Goal: Task Accomplishment & Management: Use online tool/utility

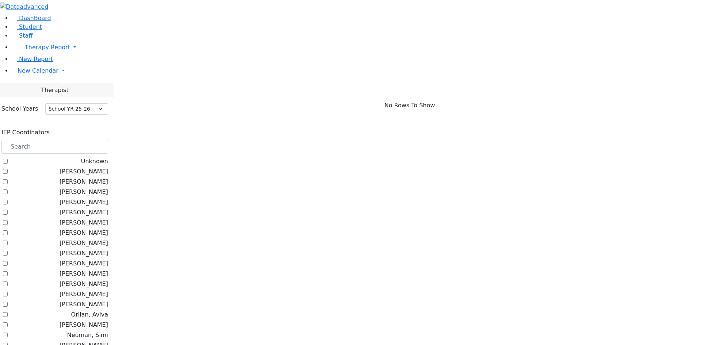
select select "212"
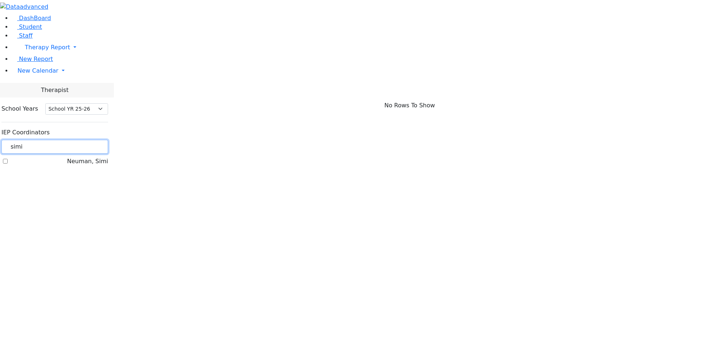
type input "simi"
click at [94, 157] on label "Neuman, Simi" at bounding box center [87, 161] width 41 height 9
click at [8, 159] on input "Neuman, Simi" at bounding box center [5, 161] width 5 height 5
checkbox input "true"
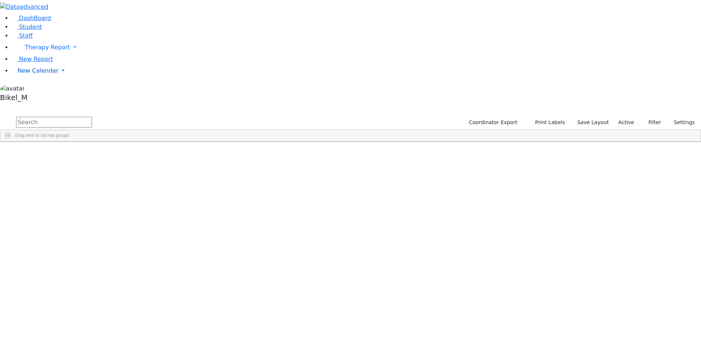
click at [30, 51] on span "New Calendar" at bounding box center [47, 47] width 45 height 7
click at [38, 106] on span "School Teacher Report" at bounding box center [50, 102] width 65 height 7
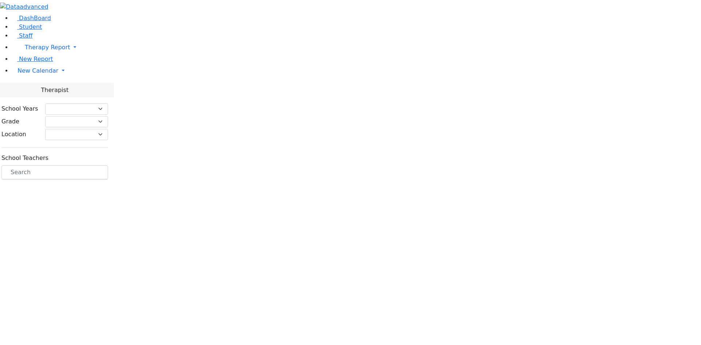
select select "212"
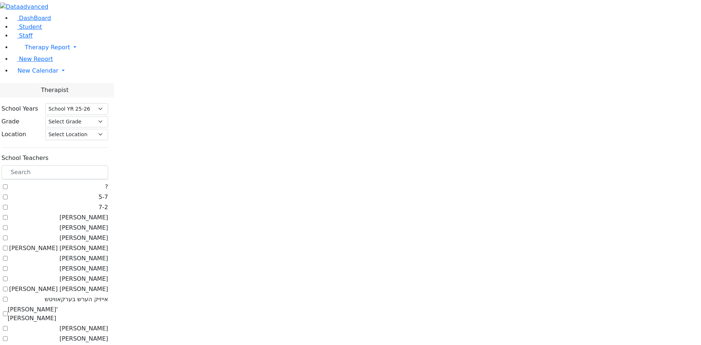
click at [42, 78] on li "New Calendar Calendar Teacher Report" at bounding box center [357, 71] width 690 height 15
click at [40, 51] on span "New Calendar" at bounding box center [47, 47] width 45 height 7
click at [38, 98] on span "Teacher Report" at bounding box center [40, 94] width 44 height 7
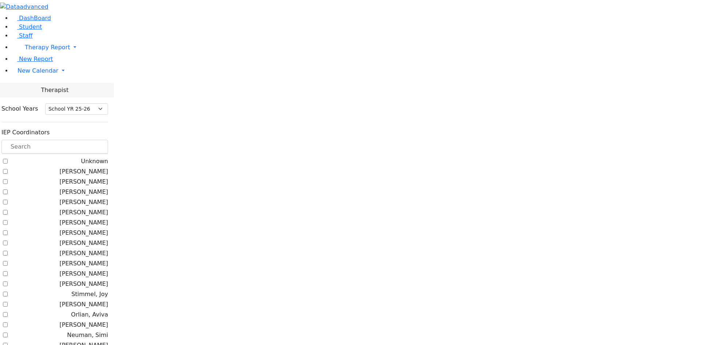
select select "212"
click at [108, 140] on input "text" at bounding box center [54, 147] width 107 height 14
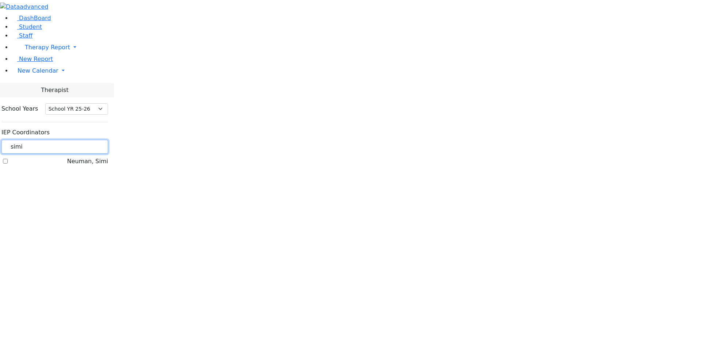
type input "simi"
click at [92, 157] on label "Neuman, Simi" at bounding box center [87, 161] width 41 height 9
click at [8, 159] on input "Neuman, Simi" at bounding box center [5, 161] width 5 height 5
checkbox input "true"
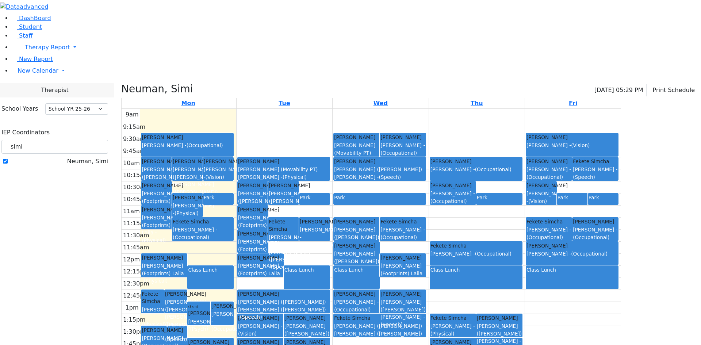
click at [187, 327] on div "[PERSON_NAME]" at bounding box center [164, 330] width 45 height 7
click at [187, 327] on div "Frankel Freidy Fischel Yenty - (Occupational)" at bounding box center [164, 338] width 45 height 23
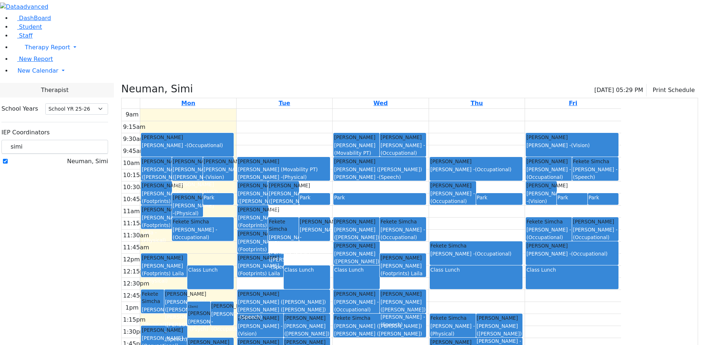
drag, startPoint x: 329, startPoint y: 271, endPoint x: 343, endPoint y: 267, distance: 14.9
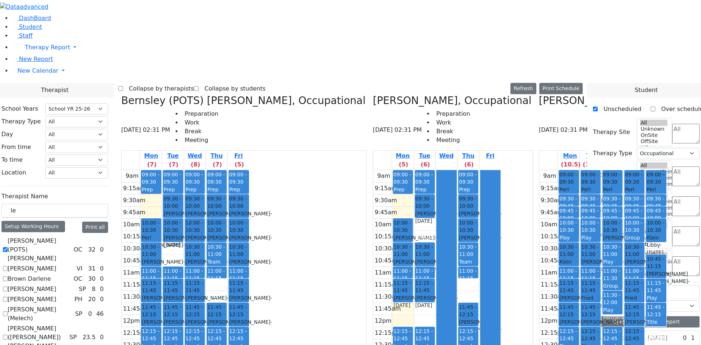
select select "212"
select select "1"
drag, startPoint x: 225, startPoint y: 191, endPoint x: 363, endPoint y: 78, distance: 178.8
click at [363, 95] on div "Bernsley (POTS) [PERSON_NAME], Occupational [DATE] 02:31 PM Preparation Work Br…" at bounding box center [350, 278] width 465 height 366
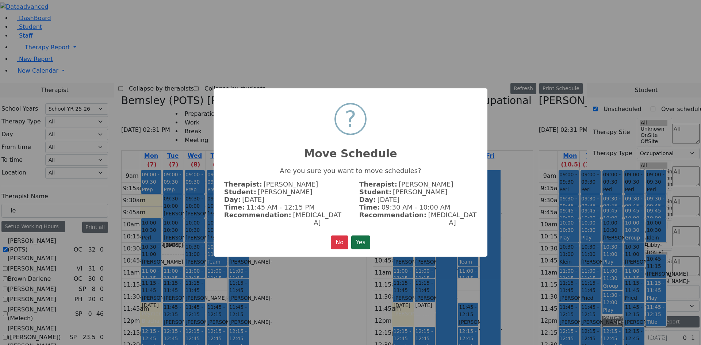
click at [363, 237] on button "Yes" at bounding box center [360, 243] width 19 height 14
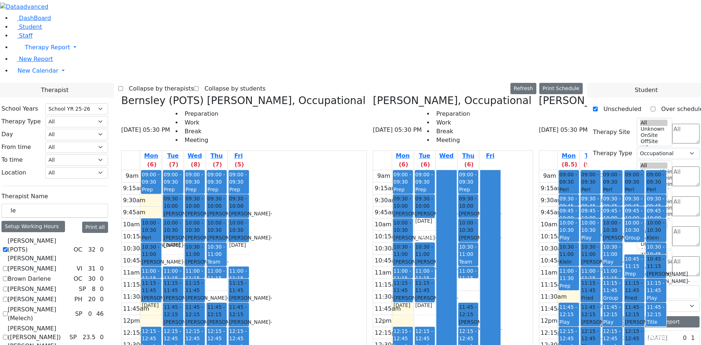
drag, startPoint x: 308, startPoint y: 130, endPoint x: 422, endPoint y: 309, distance: 211.6
click at [422, 309] on div "Bernsley (POTS) [PERSON_NAME], Occupational [DATE] 05:30 PM Preparation Work Br…" at bounding box center [350, 278] width 465 height 366
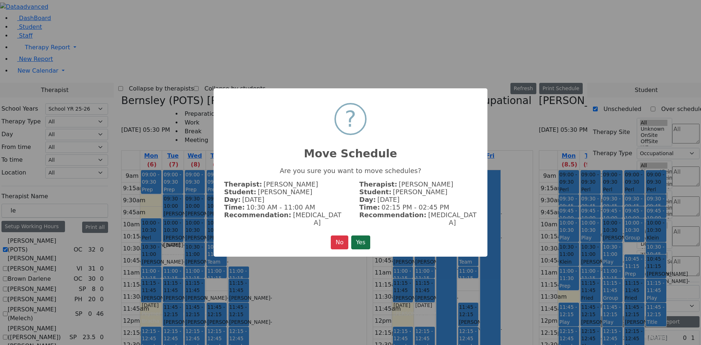
click at [355, 236] on button "Yes" at bounding box center [360, 243] width 19 height 14
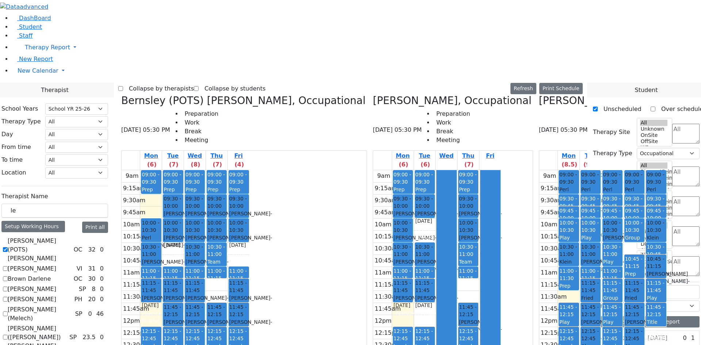
click at [249, 237] on div "9am 9:15am 9:30am 9:45am 10am 10:15am 10:30am 10:45am 11am 11:15am 11:30am 11:4…" at bounding box center [186, 314] width 128 height 289
click at [249, 279] on div "9am 9:15am 9:30am 9:45am 10am 10:15am 10:30am 10:45am 11am 11:15am 11:30am 11:4…" at bounding box center [186, 314] width 128 height 289
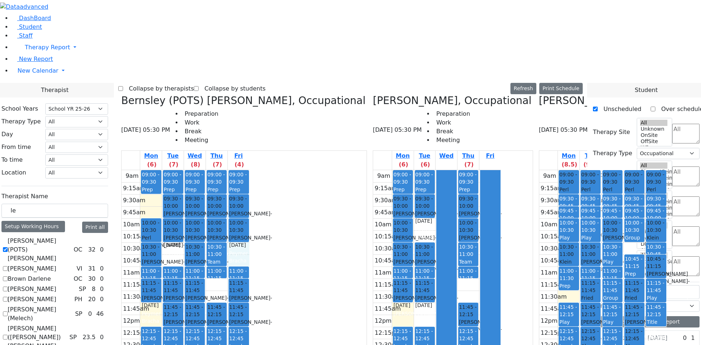
drag, startPoint x: 304, startPoint y: 323, endPoint x: 289, endPoint y: 229, distance: 95.4
click at [249, 229] on div "9am 9:15am 9:30am 9:45am 10am 10:15am 10:30am 10:45am 11am 11:15am 11:30am 11:4…" at bounding box center [186, 314] width 128 height 289
drag, startPoint x: 294, startPoint y: 230, endPoint x: 310, endPoint y: 318, distance: 89.2
drag, startPoint x: 310, startPoint y: 324, endPoint x: 213, endPoint y: 70, distance: 271.9
click at [217, 170] on div "9am 9:15am 9:30am 9:45am 10am 10:15am 10:30am 10:45am 11am 11:15am 11:30am 11:4…" at bounding box center [186, 314] width 128 height 289
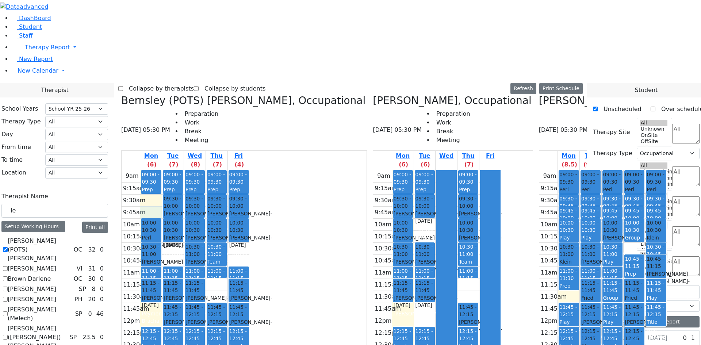
click at [225, 170] on div "9am 9:15am 9:30am 9:45am 10am 10:15am 10:30am 10:45am 11am 11:15am 11:30am 11:4…" at bounding box center [186, 314] width 128 height 289
drag, startPoint x: 225, startPoint y: 66, endPoint x: 313, endPoint y: 318, distance: 266.5
drag, startPoint x: 312, startPoint y: 324, endPoint x: 229, endPoint y: 73, distance: 265.0
drag, startPoint x: 310, startPoint y: 326, endPoint x: 220, endPoint y: 68, distance: 273.0
click at [218, 170] on div "9am 9:15am 9:30am 9:45am 10am 10:15am 10:30am 10:45am 11am 11:15am 11:30am 11:4…" at bounding box center [186, 314] width 128 height 289
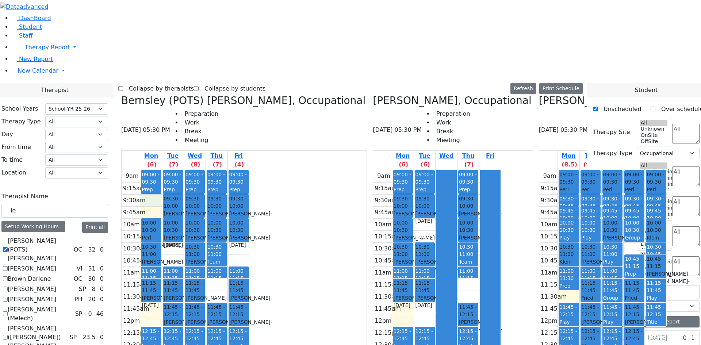
click at [219, 170] on div "9am 9:15am 9:30am 9:45am 10am 10:15am 10:30am 10:45am 11am 11:15am 11:30am 11:4…" at bounding box center [186, 314] width 128 height 289
drag, startPoint x: 219, startPoint y: 73, endPoint x: 309, endPoint y: 318, distance: 261.3
click at [394, 210] on div "[PERSON_NAME] - [DATE]" at bounding box center [403, 217] width 19 height 15
drag, startPoint x: 423, startPoint y: 307, endPoint x: 421, endPoint y: 260, distance: 47.2
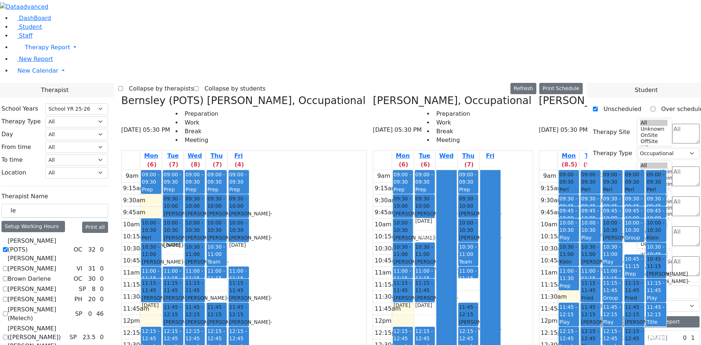
click at [458, 260] on div "09:00 - 09:30 Prep 09:30 - 10:00 [PERSON_NAME] - [DATE] [PERSON_NAME] 10:00 - 1…" at bounding box center [469, 314] width 22 height 289
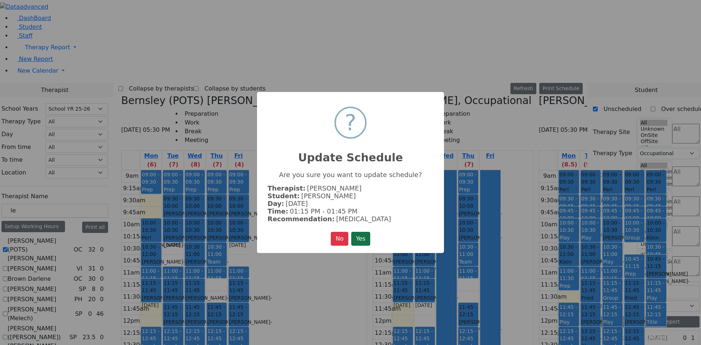
click at [358, 243] on button "Yes" at bounding box center [360, 239] width 19 height 14
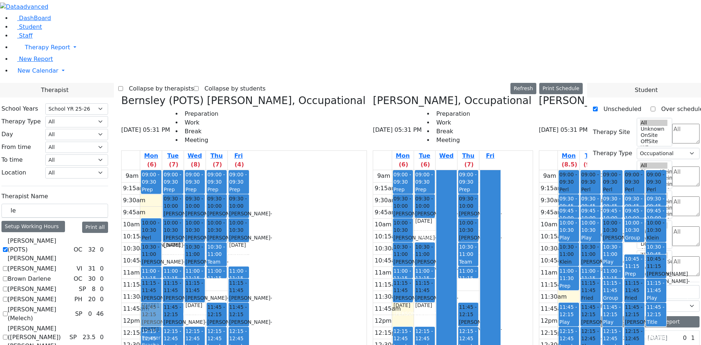
drag, startPoint x: 264, startPoint y: 193, endPoint x: 229, endPoint y: 192, distance: 35.4
click at [229, 192] on tr "09:00 - 09:30 Prep 10:00 - 10:30 [PERSON_NAME] - [DATE] Unknown 10:30 - 11:00 […" at bounding box center [186, 314] width 128 height 289
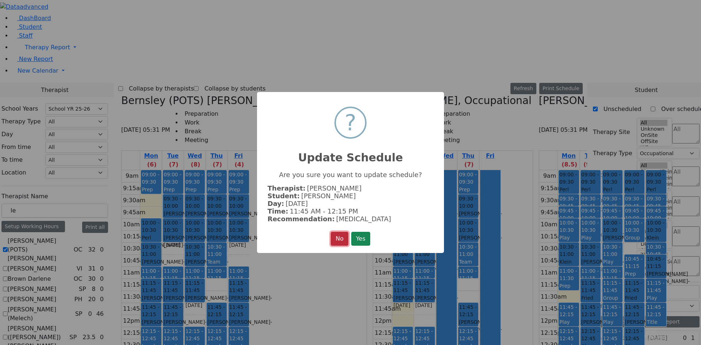
click at [334, 243] on button "No" at bounding box center [340, 239] width 18 height 14
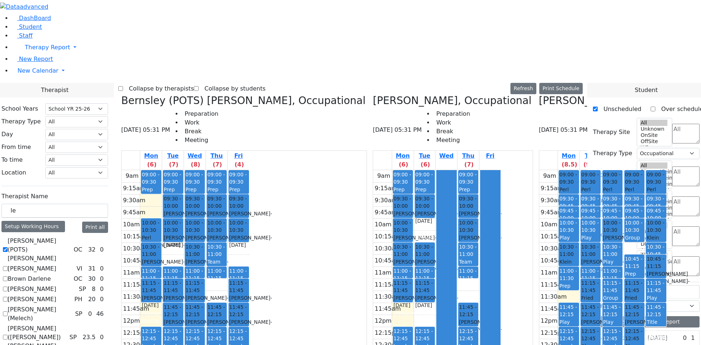
drag, startPoint x: 291, startPoint y: 309, endPoint x: 231, endPoint y: 242, distance: 89.7
click at [230, 239] on tr "09:00 - 09:30 Prep 10:00 - 10:30 [PERSON_NAME] - [DATE] Unknown 10:30 - 11:00 […" at bounding box center [186, 314] width 128 height 289
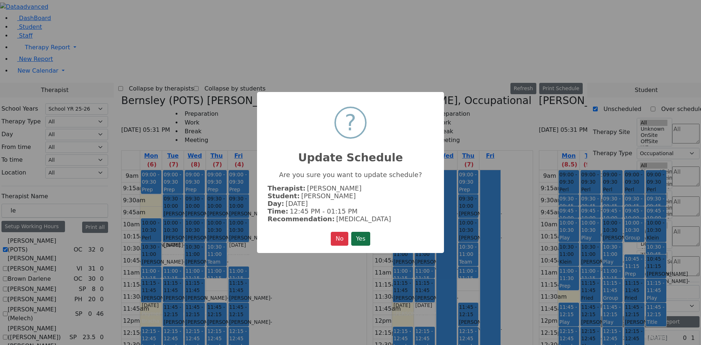
click at [360, 240] on button "Yes" at bounding box center [360, 239] width 19 height 14
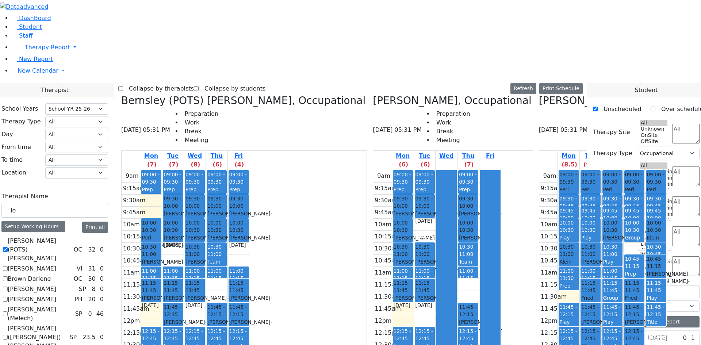
drag, startPoint x: 270, startPoint y: 187, endPoint x: 290, endPoint y: 310, distance: 124.4
click at [249, 310] on tr "09:00 - 09:30 Prep 10:00 - 10:30 [PERSON_NAME] - [DATE] Unknown 10:30 - 11:00 […" at bounding box center [186, 314] width 128 height 289
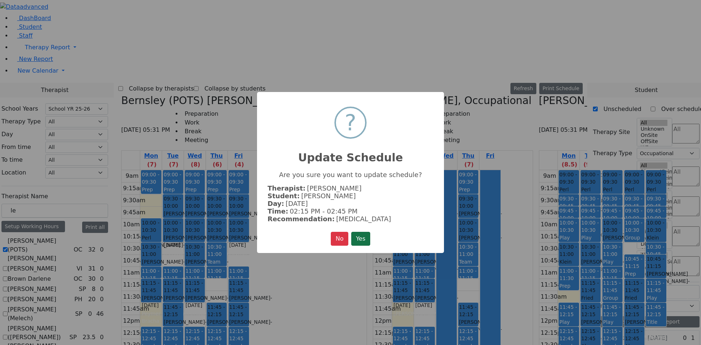
click at [358, 240] on button "Yes" at bounding box center [360, 239] width 19 height 14
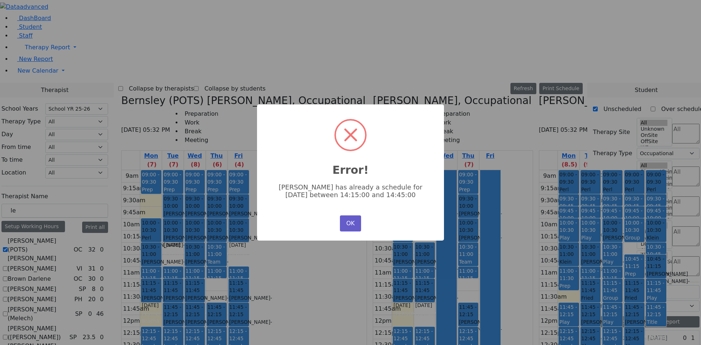
click at [352, 223] on button "OK" at bounding box center [350, 224] width 21 height 16
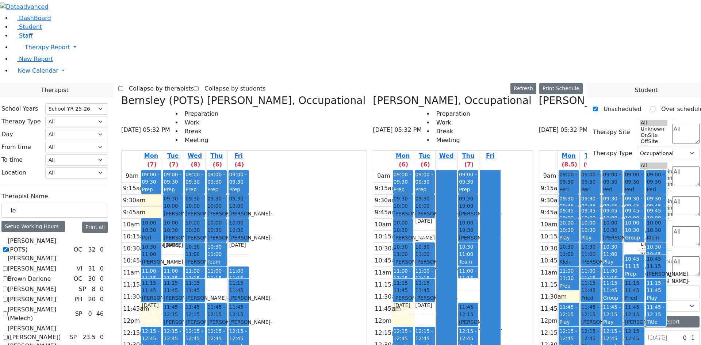
drag, startPoint x: 268, startPoint y: 314, endPoint x: 281, endPoint y: 311, distance: 13.0
click at [249, 309] on tr "09:00 - 09:30 Prep 10:00 - 10:30 [PERSON_NAME] - [DATE] Unknown 10:30 - 11:00 […" at bounding box center [186, 314] width 128 height 289
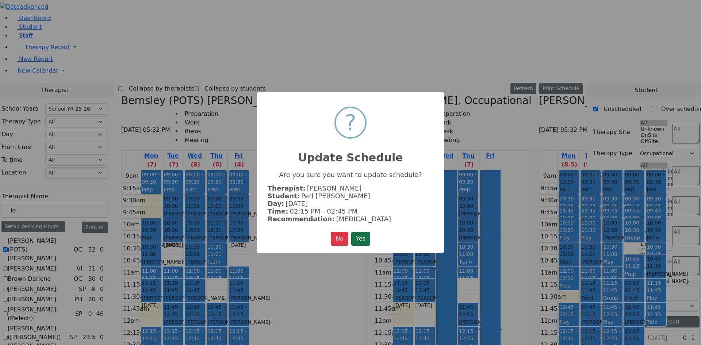
click at [361, 239] on button "Yes" at bounding box center [360, 239] width 19 height 14
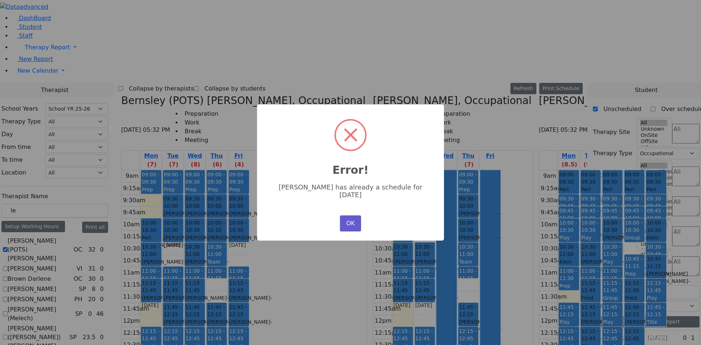
click at [350, 219] on button "OK" at bounding box center [350, 224] width 21 height 16
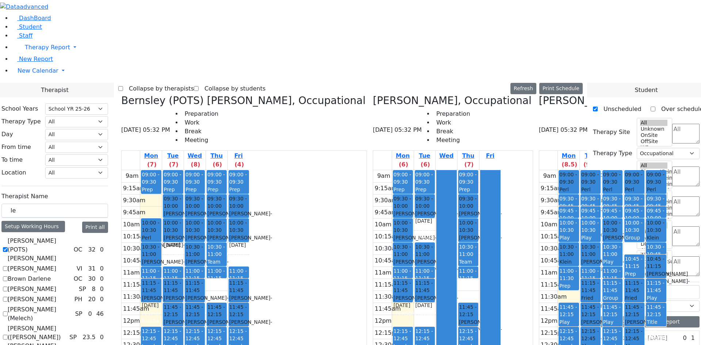
drag, startPoint x: 265, startPoint y: 287, endPoint x: 280, endPoint y: 312, distance: 28.9
click at [249, 312] on tr "09:00 - 09:30 Prep 10:00 - 10:30 [PERSON_NAME] - [DATE] Unknown 10:30 - 11:00 […" at bounding box center [186, 314] width 128 height 289
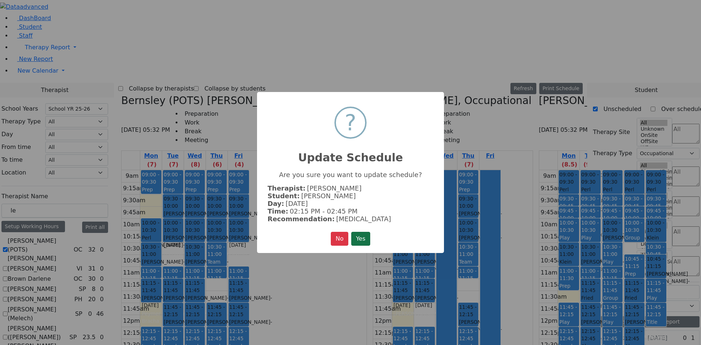
click at [359, 237] on button "Yes" at bounding box center [360, 239] width 19 height 14
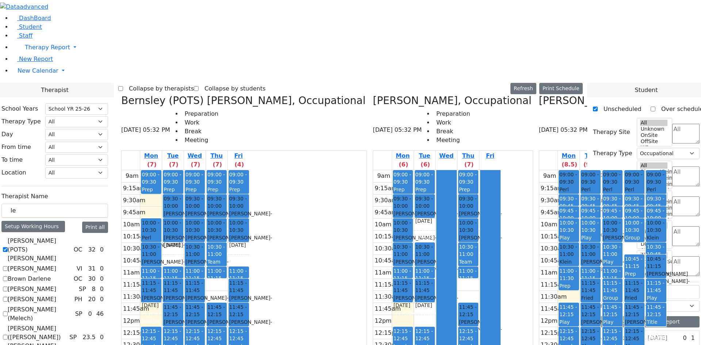
click at [660, 103] on div "Unscheduled Over scheduled Therapy Site All Unknown OnSite OffSite WP [PERSON_N…" at bounding box center [646, 192] width 107 height 179
click at [672, 124] on textarea "Search" at bounding box center [685, 134] width 27 height 20
type textarea "ki"
click at [661, 53] on li "Kindergarten PS" at bounding box center [676, 50] width 49 height 9
select select "51"
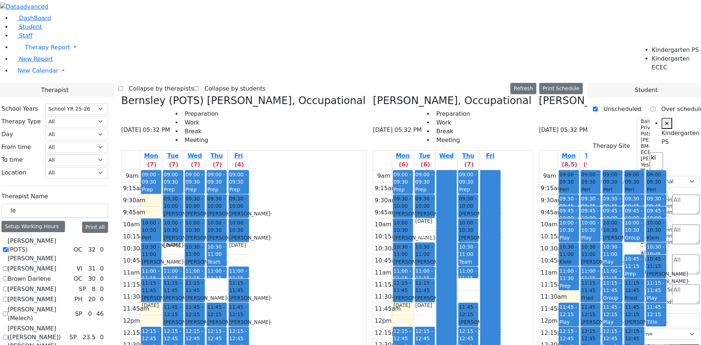
scroll to position [191, 0]
click at [560, 234] on div "Play Partners" at bounding box center [569, 241] width 19 height 15
click at [560, 304] on div "11:45 - 12:15" at bounding box center [569, 311] width 19 height 15
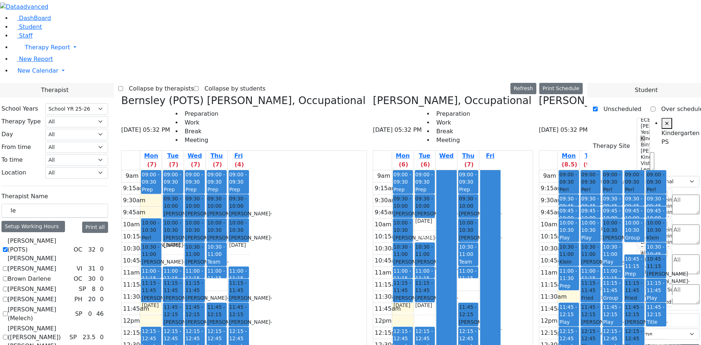
click at [580, 260] on div "9am 9:15am 9:30am 9:45am 10am 10:15am 10:30am 10:45am 11am 11:15am 11:30am 11:4…" at bounding box center [604, 314] width 128 height 289
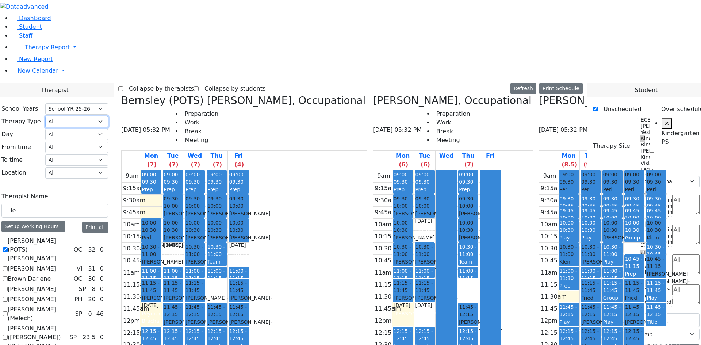
click at [108, 116] on select "All Psych Hearing Vision Speech Physical Occupational" at bounding box center [76, 121] width 63 height 11
select select "1"
click at [108, 116] on select "All Psych Hearing Vision Speech Physical Occupational" at bounding box center [76, 121] width 63 height 11
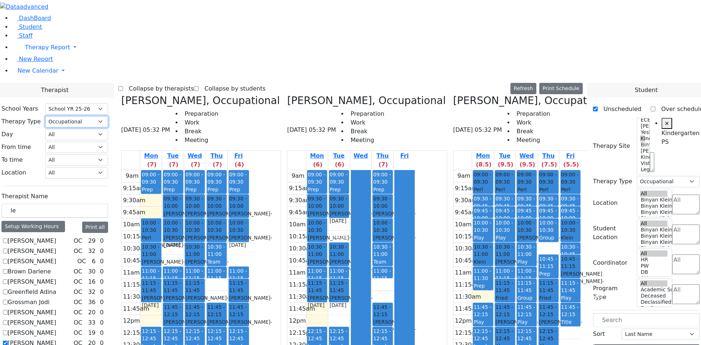
scroll to position [0, 0]
click at [56, 237] on label "[PERSON_NAME]" at bounding box center [32, 241] width 49 height 9
click at [8, 239] on input "[PERSON_NAME]" at bounding box center [5, 241] width 5 height 5
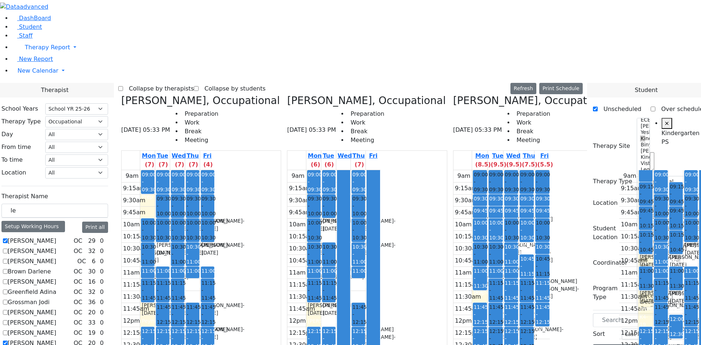
click at [56, 237] on label "[PERSON_NAME]" at bounding box center [32, 241] width 49 height 9
click at [8, 239] on input "[PERSON_NAME]" at bounding box center [5, 241] width 5 height 5
checkbox input "false"
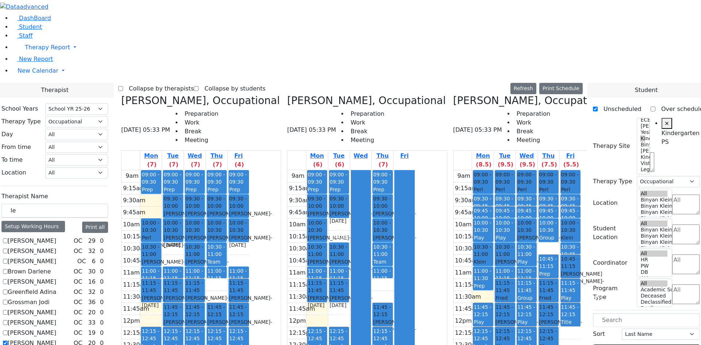
click at [56, 247] on label "[PERSON_NAME]" at bounding box center [32, 251] width 49 height 9
click at [8, 249] on input "[PERSON_NAME]" at bounding box center [5, 251] width 5 height 5
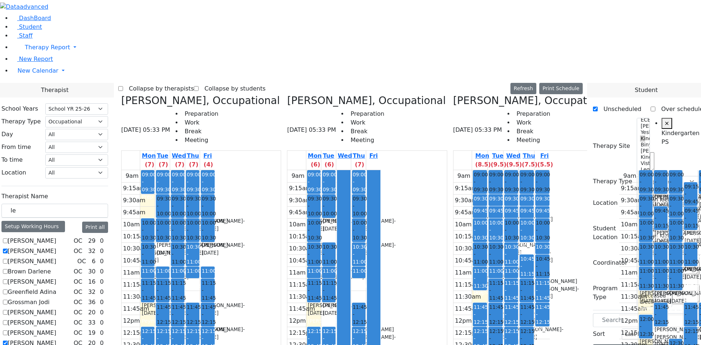
click at [56, 247] on label "[PERSON_NAME]" at bounding box center [32, 251] width 49 height 9
click at [8, 249] on input "[PERSON_NAME]" at bounding box center [5, 251] width 5 height 5
checkbox input "false"
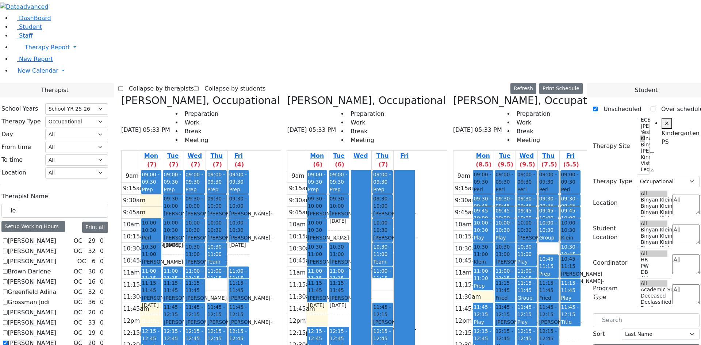
click at [56, 257] on label "[PERSON_NAME]" at bounding box center [32, 261] width 49 height 9
click at [8, 259] on input "[PERSON_NAME]" at bounding box center [5, 261] width 5 height 5
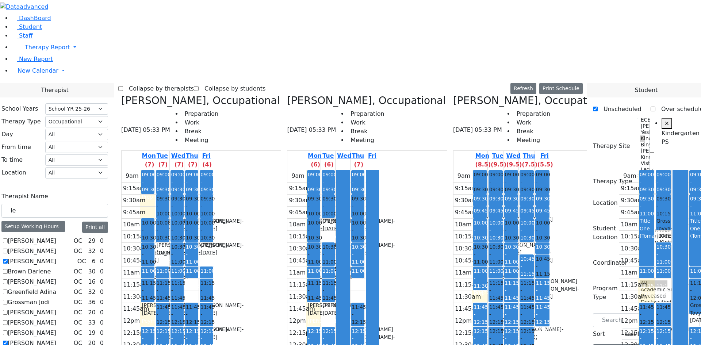
click at [56, 257] on label "[PERSON_NAME]" at bounding box center [32, 261] width 49 height 9
click at [8, 259] on input "[PERSON_NAME]" at bounding box center [5, 261] width 5 height 5
checkbox input "false"
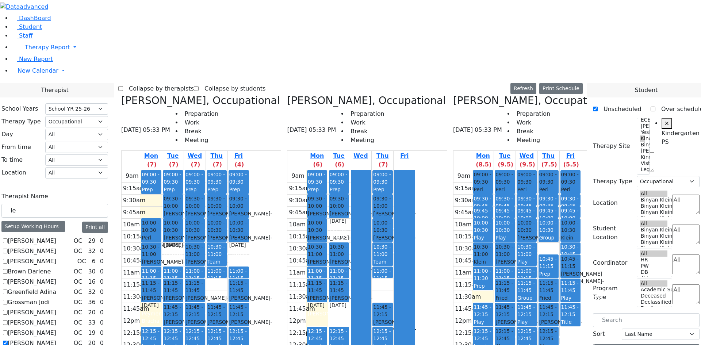
click at [51, 267] on label "Brown Darlene" at bounding box center [29, 271] width 43 height 9
click at [8, 269] on input "Brown Darlene" at bounding box center [5, 271] width 5 height 5
checkbox input "true"
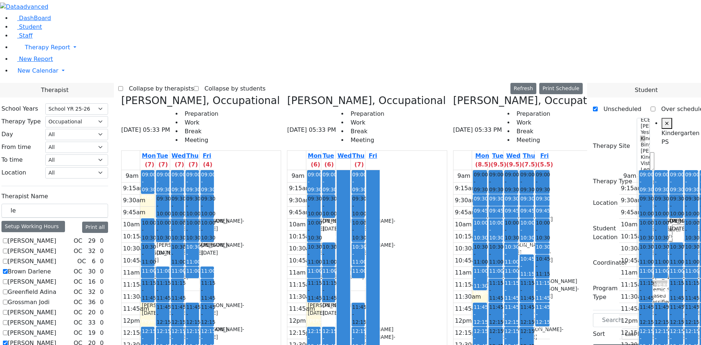
click at [619, 170] on div "9am 9:15am 9:30am 9:45am 10am 10:15am 10:30am 10:45am 11am 11:15am 11:30am 11:4…" at bounding box center [666, 314] width 95 height 289
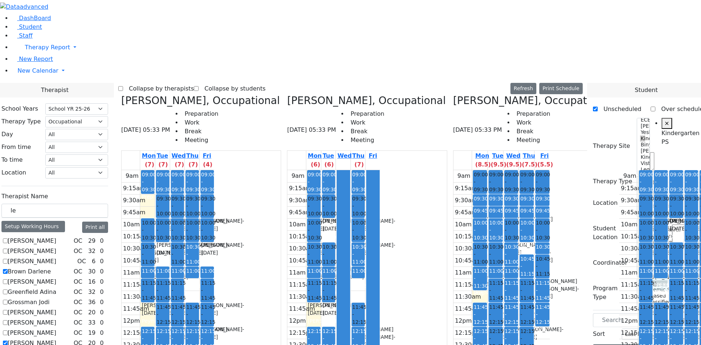
click at [619, 170] on div "9am 9:15am 9:30am 9:45am 10am 10:15am 10:30am 10:45am 11am 11:15am 11:30am 11:4…" at bounding box center [666, 314] width 95 height 289
click at [686, 266] on div "[PERSON_NAME] - [DATE]" at bounding box center [692, 273] width 12 height 15
click at [670, 266] on div "[PERSON_NAME] - [DATE]" at bounding box center [676, 273] width 12 height 15
click at [619, 170] on div "9am 9:15am 9:30am 9:45am 10am 10:15am 10:30am 10:45am 11am 11:15am 11:30am 11:4…" at bounding box center [666, 314] width 95 height 289
click at [619, 311] on div "9am 9:15am 9:30am 9:45am 10am 10:15am 10:30am 10:45am 11am 11:15am 11:30am 11:4…" at bounding box center [666, 314] width 95 height 289
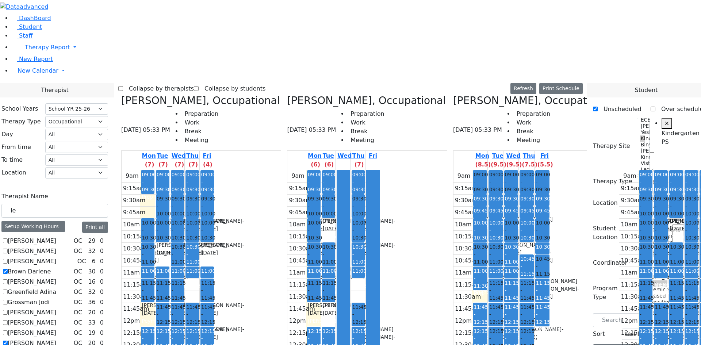
click at [619, 282] on div "9am 9:15am 9:30am 9:45am 10am 10:15am 10:30am 10:45am 11am 11:15am 11:30am 11:4…" at bounding box center [666, 314] width 95 height 289
drag, startPoint x: 625, startPoint y: 185, endPoint x: 340, endPoint y: 184, distance: 285.3
click at [331, 184] on div "Therapist School Years Select School YR Summer YR 25 School YR 25-26 Summer YR …" at bounding box center [351, 295] width 710 height 424
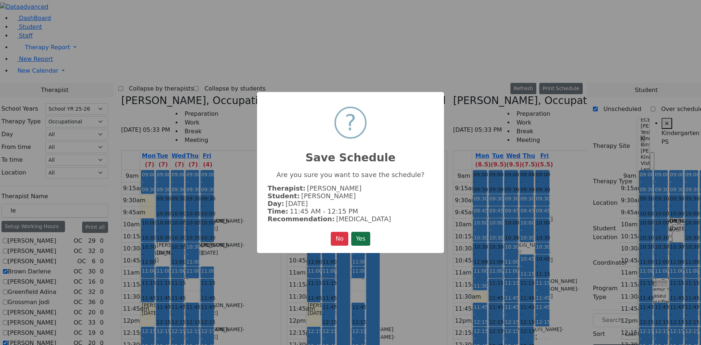
click at [360, 235] on button "Yes" at bounding box center [360, 239] width 19 height 14
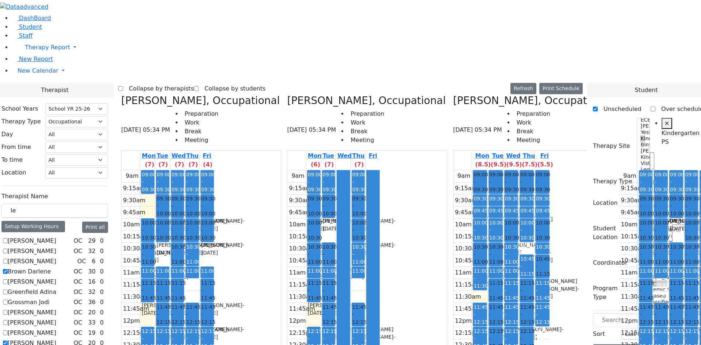
drag, startPoint x: 643, startPoint y: 186, endPoint x: 319, endPoint y: 257, distance: 331.4
click at [319, 255] on div "Therapist School Years Select School YR Summer YR 25 School YR 25-26 Summer YR …" at bounding box center [351, 295] width 710 height 424
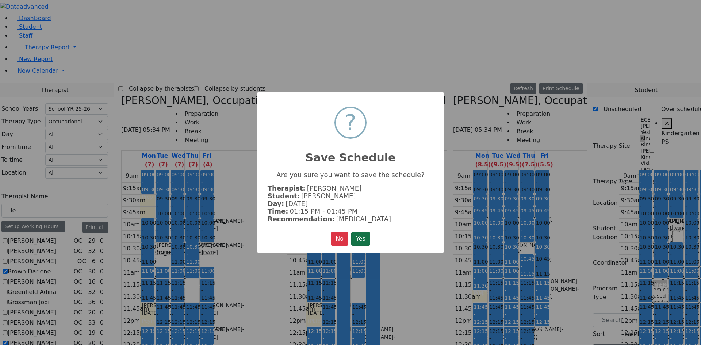
click at [368, 234] on button "Yes" at bounding box center [360, 239] width 19 height 14
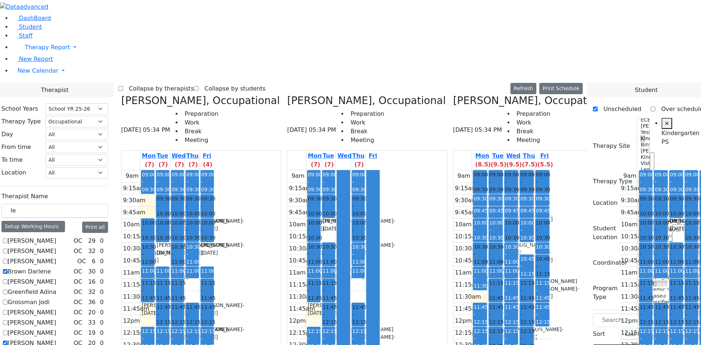
checkbox input "false"
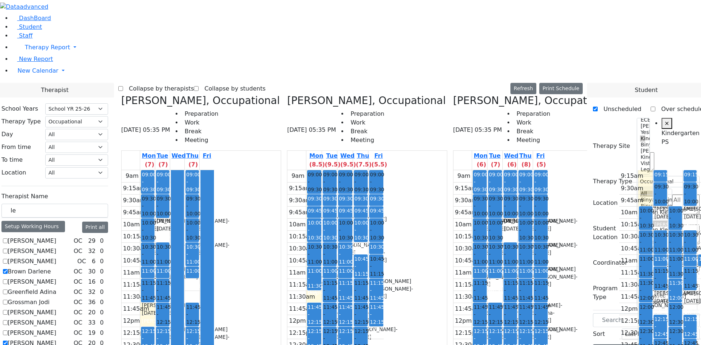
checkbox input "false"
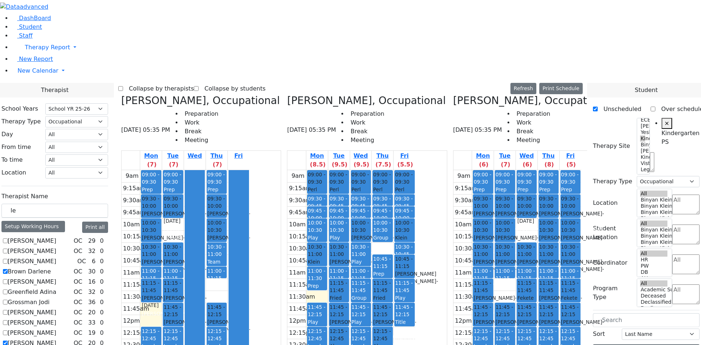
scroll to position [78, 0]
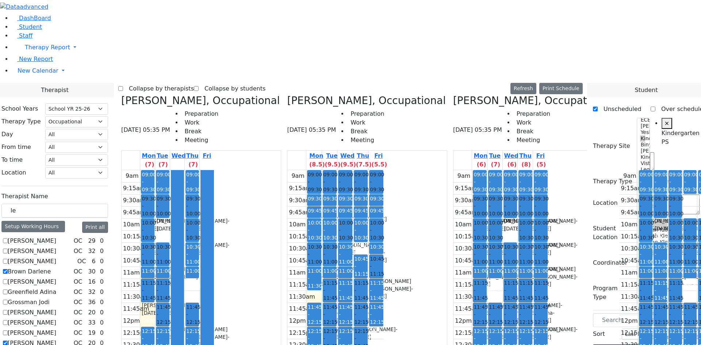
checkbox input "false"
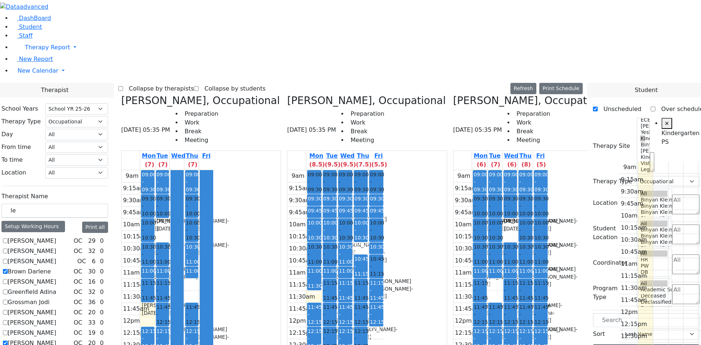
checkbox input "false"
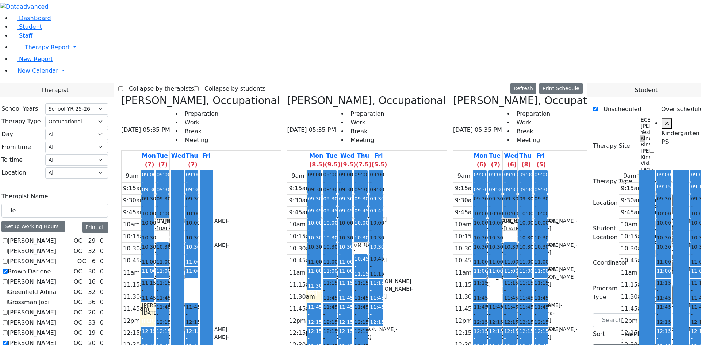
checkbox input "false"
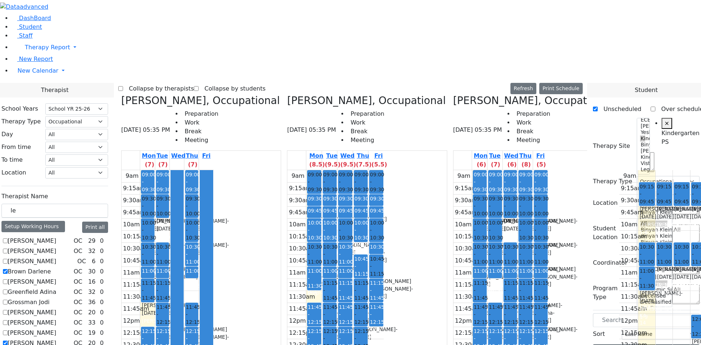
checkbox input "false"
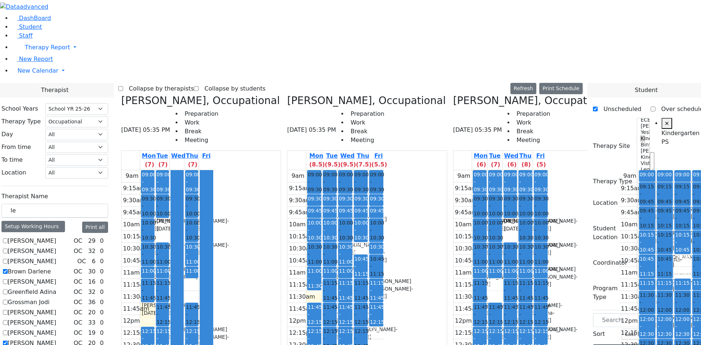
checkbox input "false"
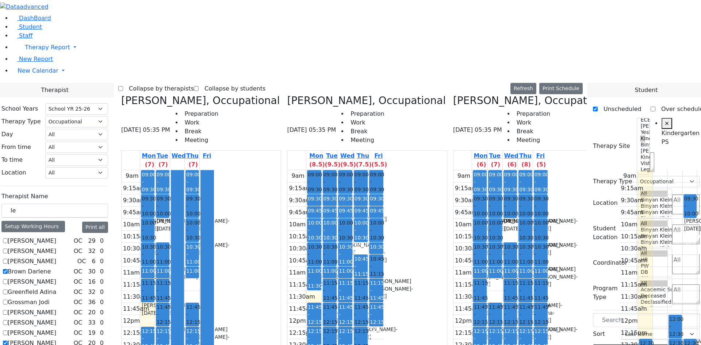
checkbox input "false"
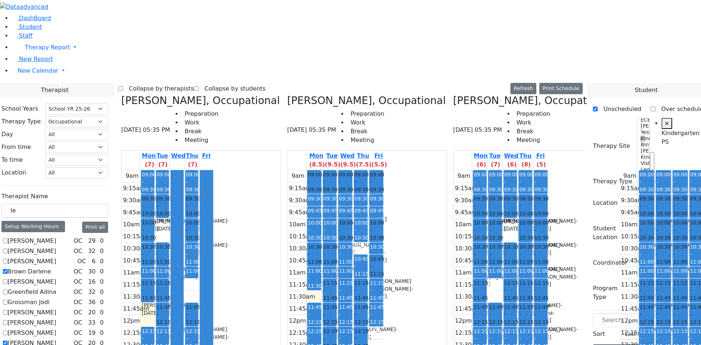
checkbox input "false"
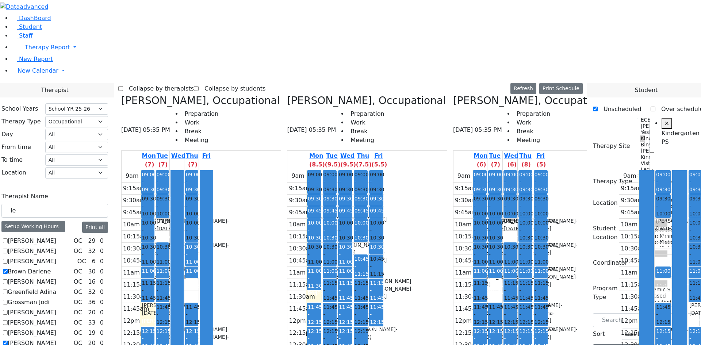
checkbox input "false"
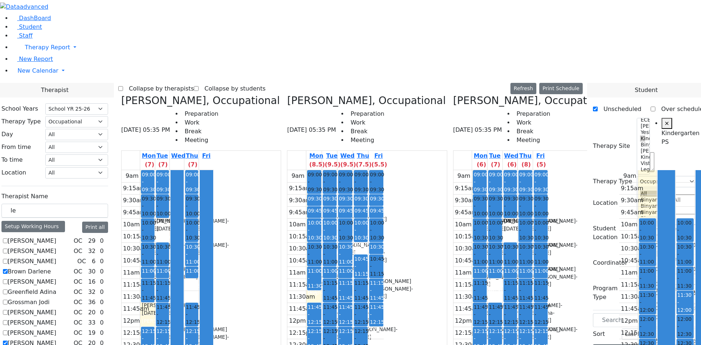
checkbox input "false"
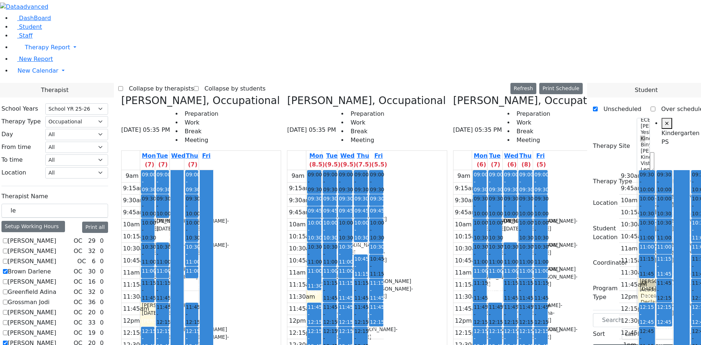
checkbox input "false"
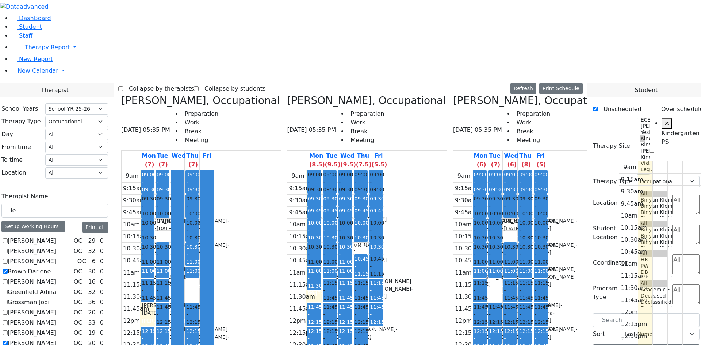
checkbox input "false"
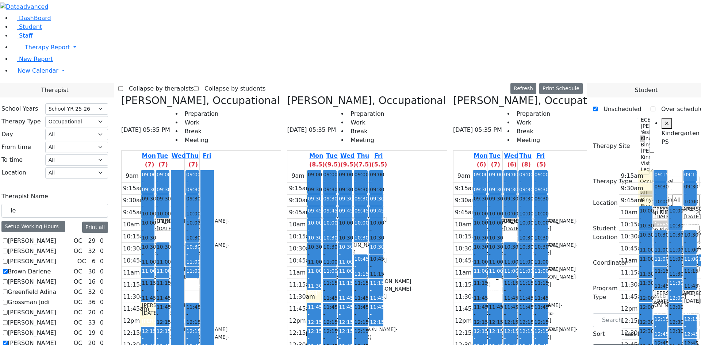
checkbox input "false"
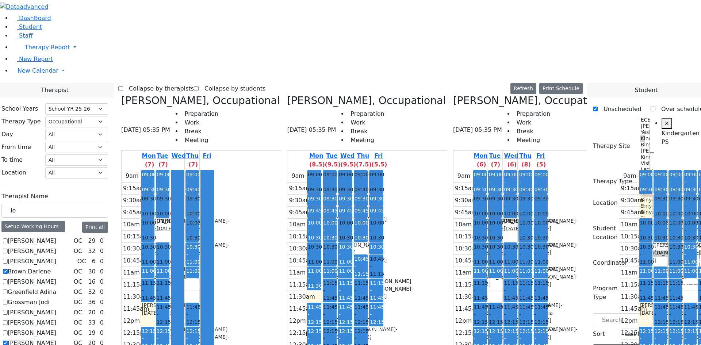
checkbox input "false"
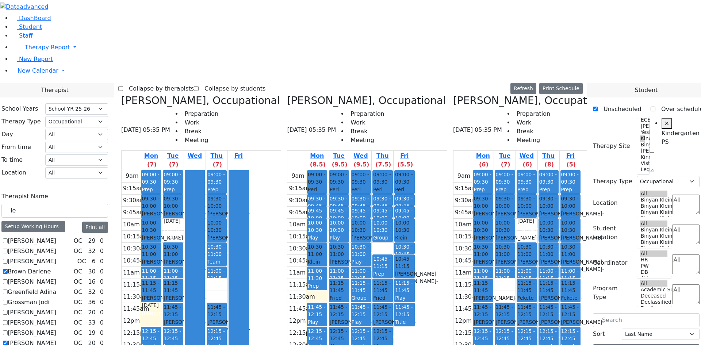
scroll to position [5, 0]
click at [56, 278] on label "[PERSON_NAME]" at bounding box center [32, 282] width 49 height 9
click at [8, 279] on input "[PERSON_NAME]" at bounding box center [5, 281] width 5 height 5
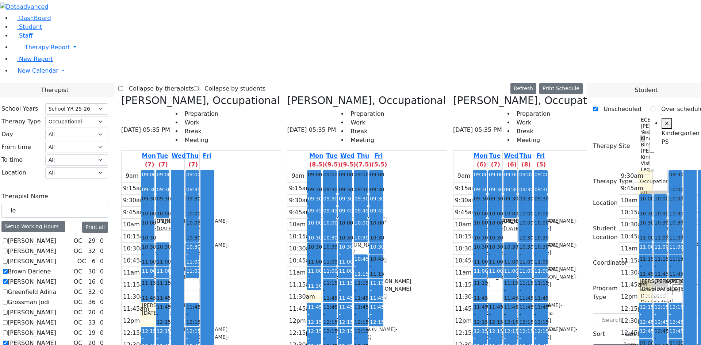
click at [619, 227] on div "9:30am 9:45am 10am 10:15am 10:30am 10:45am 11am 11:15am 11:30am 11:45am 12pm 12…" at bounding box center [665, 302] width 93 height 265
drag, startPoint x: 233, startPoint y: 188, endPoint x: 515, endPoint y: 51, distance: 314.0
click at [515, 95] on div "[PERSON_NAME], Occupational [DATE] 05:35 PM Preparation Work Break Meeting Mon …" at bounding box center [350, 278] width 465 height 366
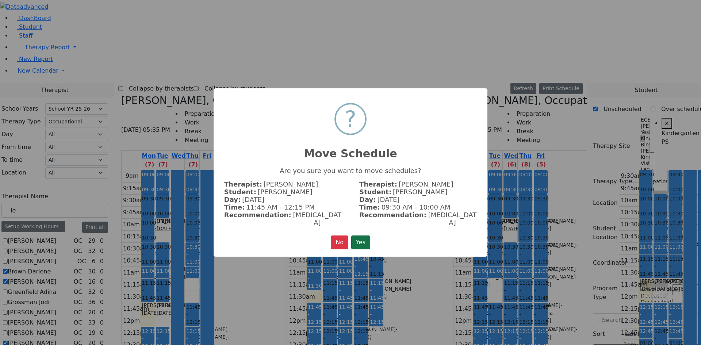
click at [361, 236] on button "Yes" at bounding box center [360, 243] width 19 height 14
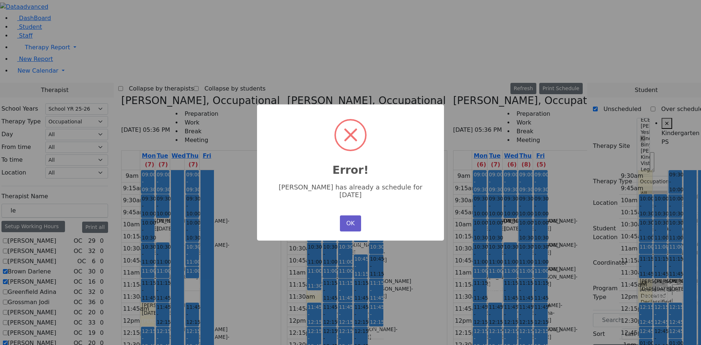
click at [351, 218] on button "OK" at bounding box center [350, 224] width 21 height 16
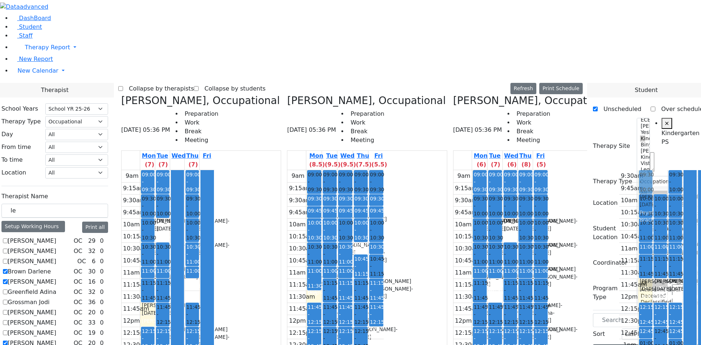
drag, startPoint x: 216, startPoint y: 261, endPoint x: 524, endPoint y: 54, distance: 371.0
click at [524, 95] on div "[PERSON_NAME], Occupational [DATE] 05:36 PM Preparation Work Break Meeting Mon …" at bounding box center [350, 278] width 465 height 366
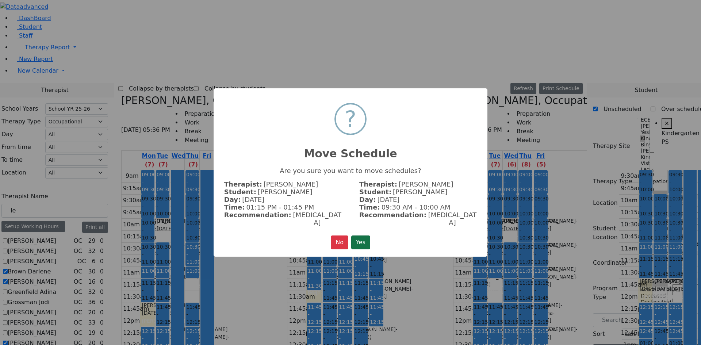
click at [355, 241] on button "Yes" at bounding box center [360, 243] width 19 height 14
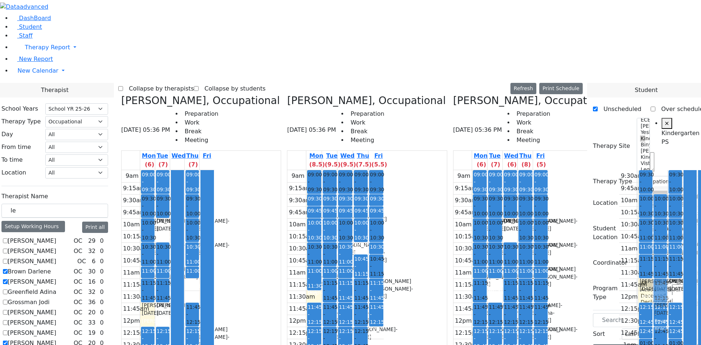
drag, startPoint x: 233, startPoint y: 186, endPoint x: 544, endPoint y: 161, distance: 311.8
click at [539, 162] on div "[PERSON_NAME], Occupational [DATE] 05:36 PM Preparation Work Break Meeting Mon …" at bounding box center [350, 278] width 465 height 366
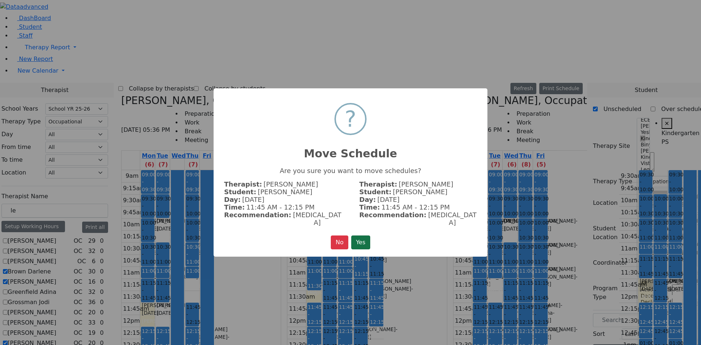
click at [362, 236] on button "Yes" at bounding box center [360, 243] width 19 height 14
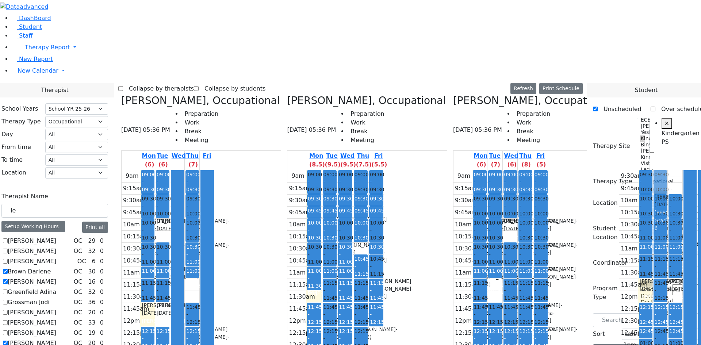
drag, startPoint x: 553, startPoint y: 53, endPoint x: 545, endPoint y: 53, distance: 7.7
click at [619, 170] on div "9:30am 9:45am 10am 10:15am 10:30am 10:45am 11am 11:15am 11:30am 11:45am 12pm 12…" at bounding box center [665, 302] width 93 height 265
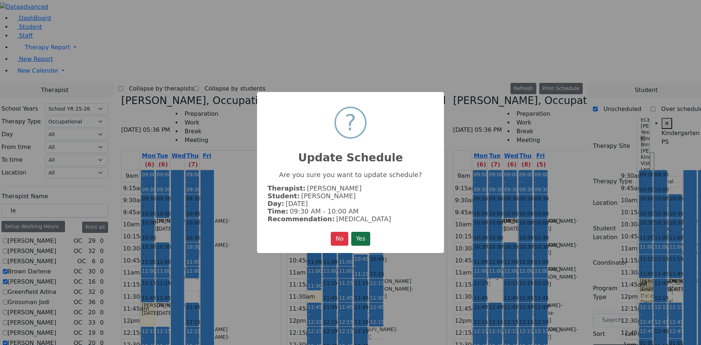
click at [363, 235] on button "Yes" at bounding box center [360, 239] width 19 height 14
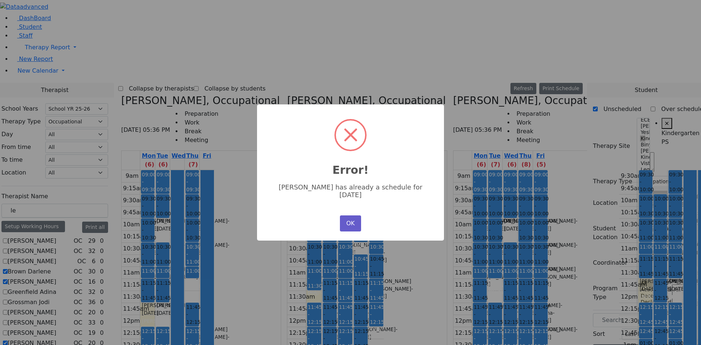
click at [355, 217] on button "OK" at bounding box center [350, 224] width 21 height 16
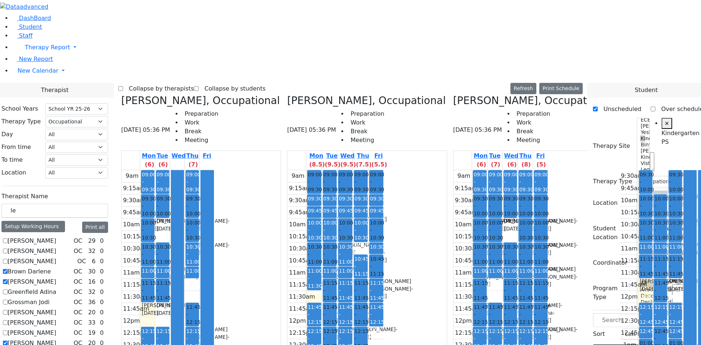
click at [655, 302] on div "[PERSON_NAME] - [DATE]" at bounding box center [661, 309] width 12 height 15
click at [640, 241] on div "[PERSON_NAME] - [DATE]" at bounding box center [646, 248] width 12 height 15
click at [640, 225] on div "[PERSON_NAME] - [DATE]" at bounding box center [646, 232] width 12 height 15
click at [640, 217] on span "[GEOGRAPHIC_DATA]" at bounding box center [666, 220] width 52 height 7
drag, startPoint x: 525, startPoint y: 81, endPoint x: 544, endPoint y: 233, distance: 153.9
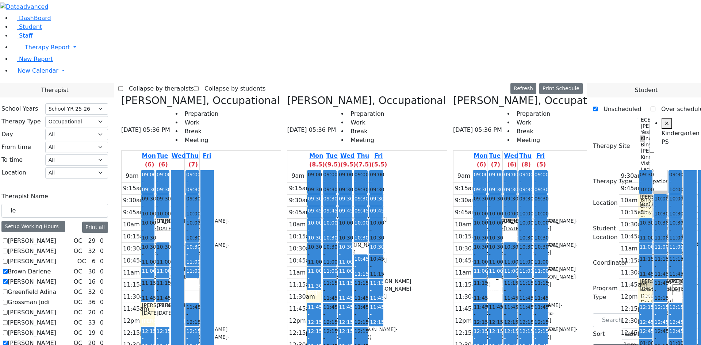
click at [619, 233] on tr "09:30 - 10:00 [PERSON_NAME] - [DATE] [PERSON_NAME] 10:00 - 10:30 [GEOGRAPHIC_DA…" at bounding box center [665, 302] width 93 height 265
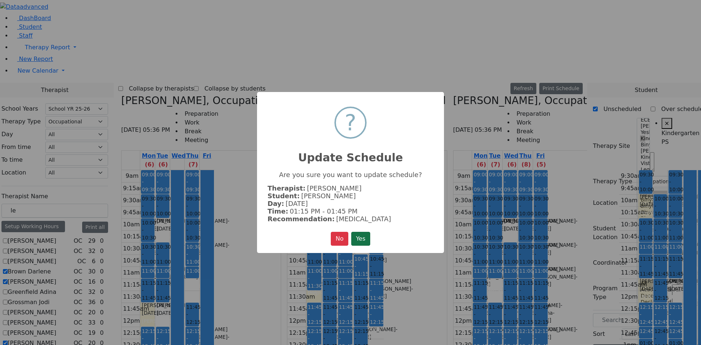
click at [367, 236] on button "Yes" at bounding box center [360, 239] width 19 height 14
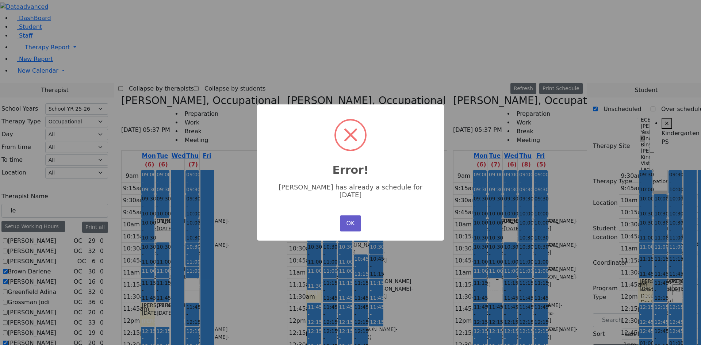
click at [356, 219] on button "OK" at bounding box center [350, 224] width 21 height 16
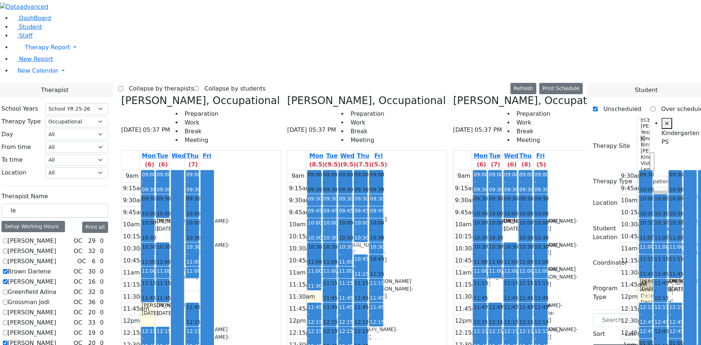
click at [587, 259] on div "Collapse by therapists Collapse by students Refresh Setup Working Hours Print S…" at bounding box center [350, 295] width 473 height 424
click at [619, 95] on h3 "[PERSON_NAME], Occupational" at bounding box center [698, 101] width 159 height 12
click at [619, 95] on icon at bounding box center [619, 101] width 0 height 12
checkbox input "false"
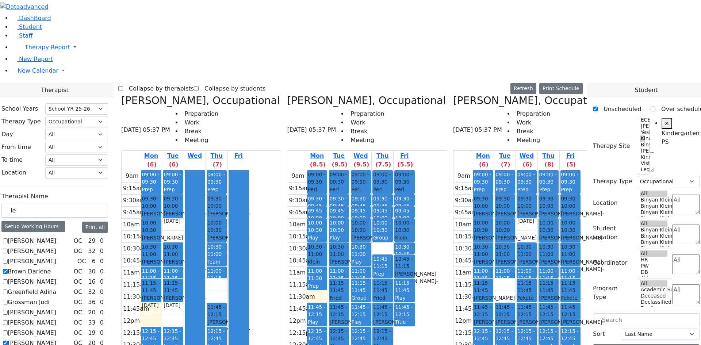
click at [287, 95] on icon at bounding box center [287, 101] width 0 height 12
checkbox input "false"
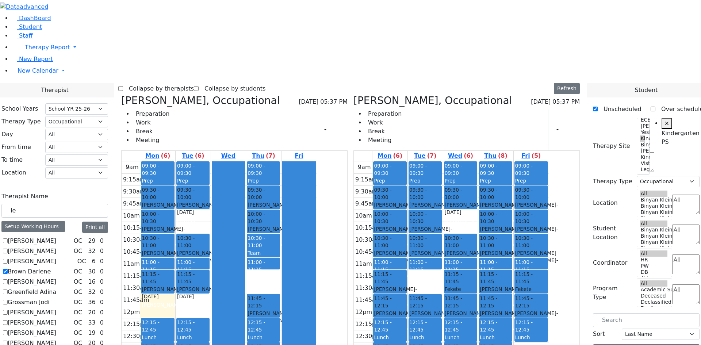
click at [354, 95] on icon at bounding box center [354, 101] width 0 height 12
checkbox input "false"
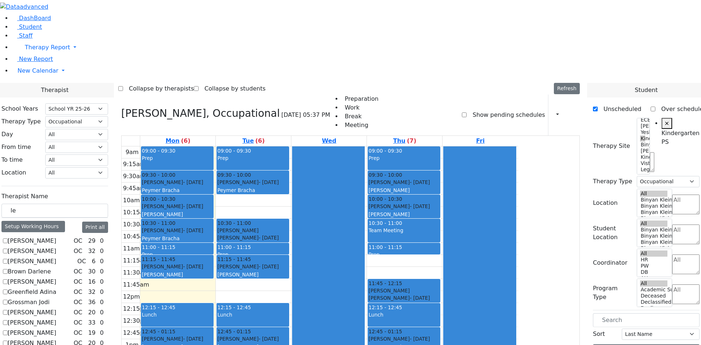
click at [121, 107] on icon at bounding box center [121, 113] width 0 height 12
checkbox input "false"
